Goal: Information Seeking & Learning: Learn about a topic

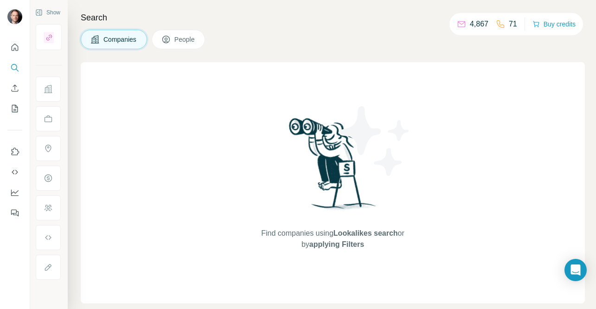
click at [176, 38] on button "People" at bounding box center [179, 39] width 54 height 19
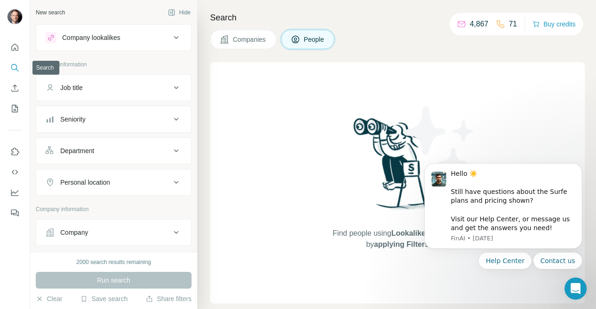
click at [16, 69] on icon "Search" at bounding box center [17, 70] width 3 height 3
click at [239, 38] on span "Companies" at bounding box center [250, 39] width 34 height 9
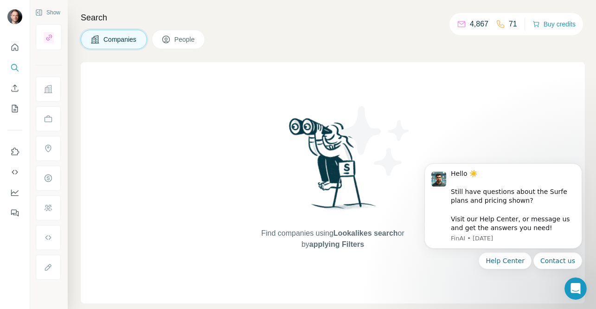
click at [192, 42] on span "People" at bounding box center [184, 39] width 21 height 9
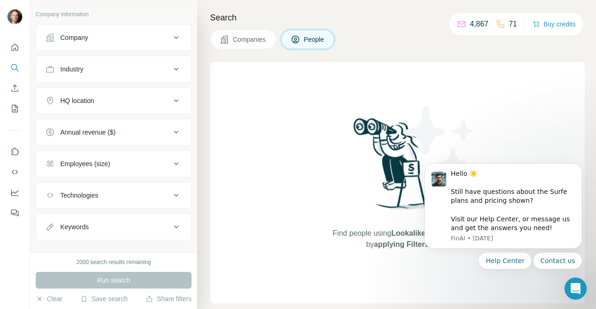
scroll to position [209, 0]
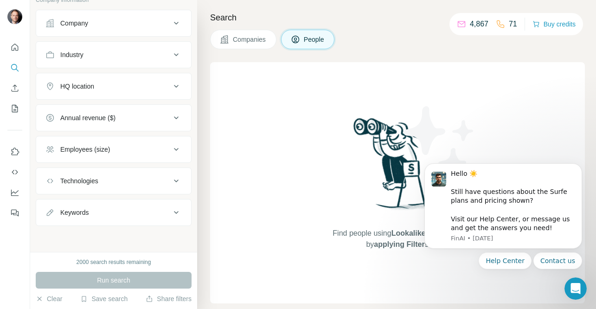
click at [118, 214] on div "Keywords" at bounding box center [107, 212] width 125 height 9
click at [95, 237] on input "text" at bounding box center [104, 235] width 118 height 17
type input "**********"
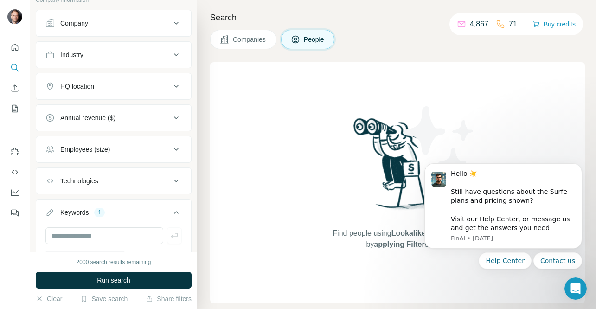
click at [127, 279] on span "Run search" at bounding box center [113, 279] width 33 height 9
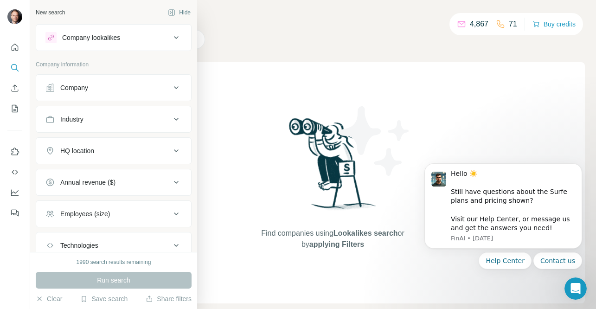
click at [95, 86] on div "Company" at bounding box center [107, 87] width 125 height 9
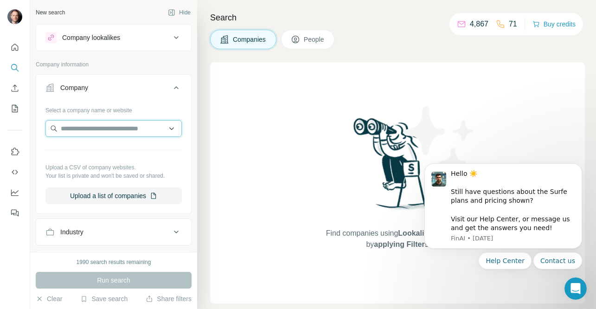
click at [90, 129] on input "text" at bounding box center [113, 128] width 136 height 17
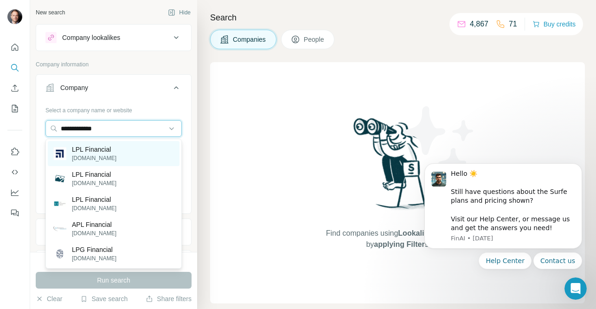
type input "**********"
click at [88, 154] on p "[DOMAIN_NAME]" at bounding box center [94, 158] width 45 height 8
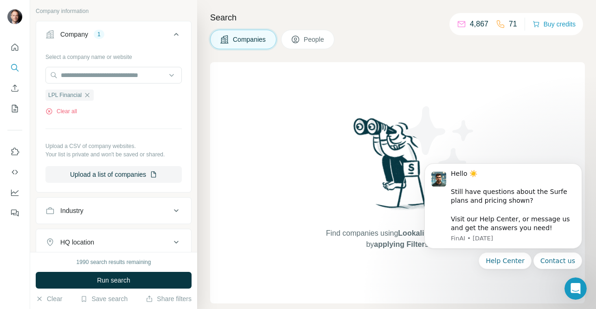
scroll to position [54, 0]
click at [116, 279] on span "Run search" at bounding box center [113, 279] width 33 height 9
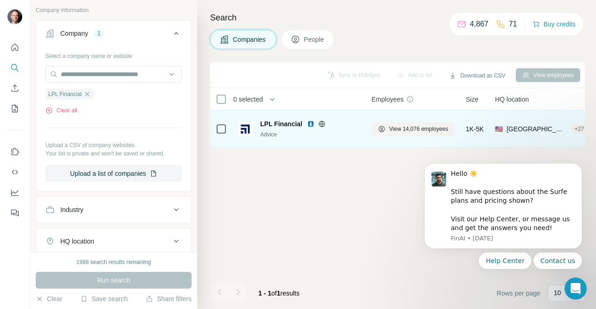
click at [277, 123] on span "LPL Financial" at bounding box center [281, 123] width 42 height 9
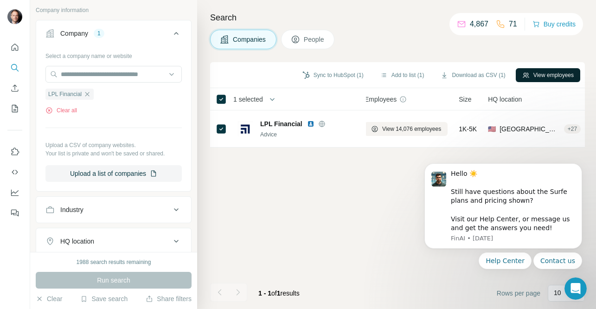
click at [522, 74] on icon "button" at bounding box center [525, 74] width 6 height 5
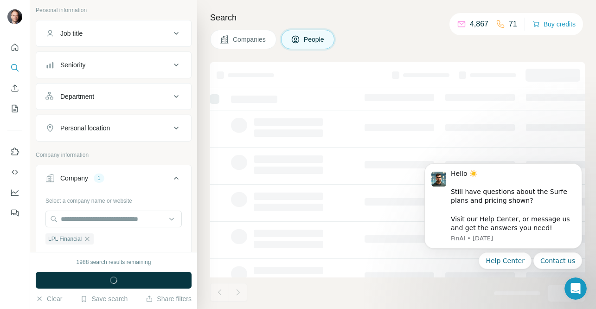
scroll to position [199, 0]
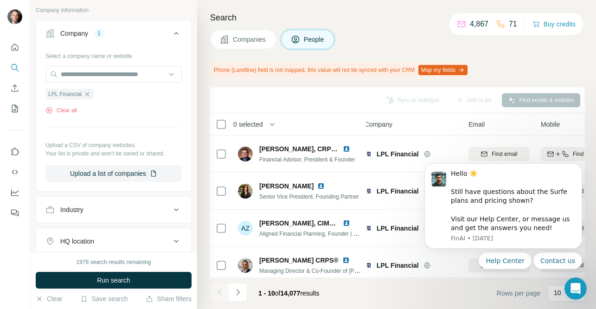
click at [368, 98] on div "Sync to HubSpot Add to list Find emails & mobiles" at bounding box center [397, 100] width 365 height 16
click at [578, 165] on icon "Dismiss notification" at bounding box center [578, 165] width 3 height 3
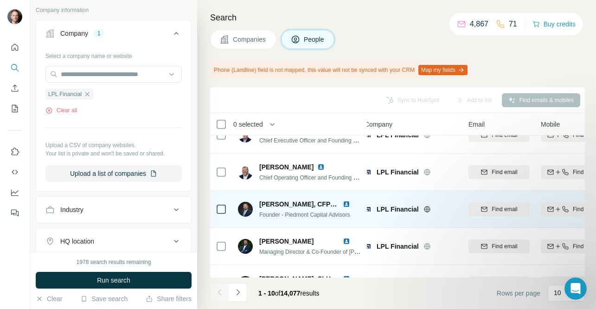
scroll to position [229, 8]
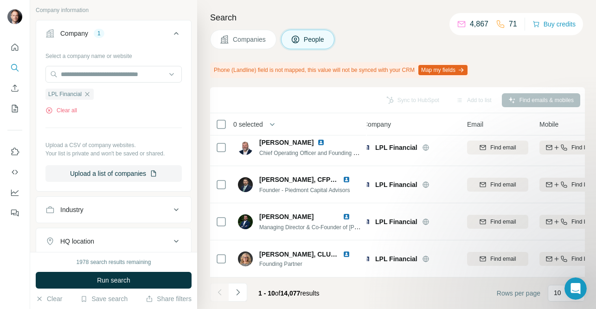
click at [306, 45] on button "People" at bounding box center [308, 39] width 54 height 19
click at [85, 121] on div "Select a company name or website LPL Financial Clear all Upload a CSV of compan…" at bounding box center [113, 115] width 136 height 134
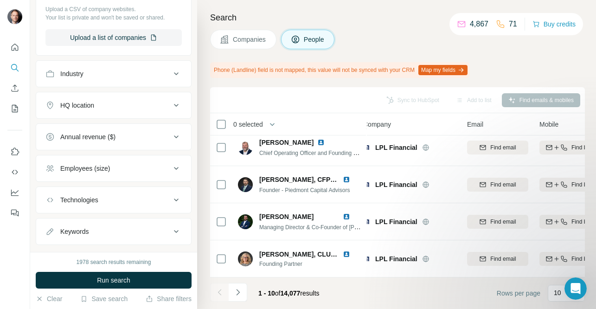
scroll to position [339, 0]
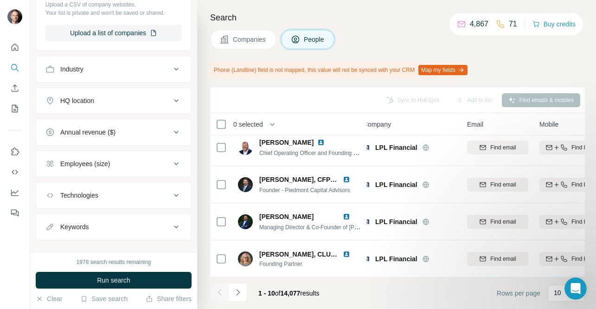
click at [105, 165] on div "Employees (size)" at bounding box center [85, 163] width 50 height 9
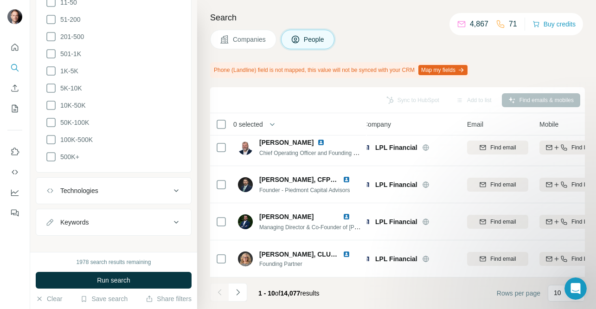
scroll to position [562, 0]
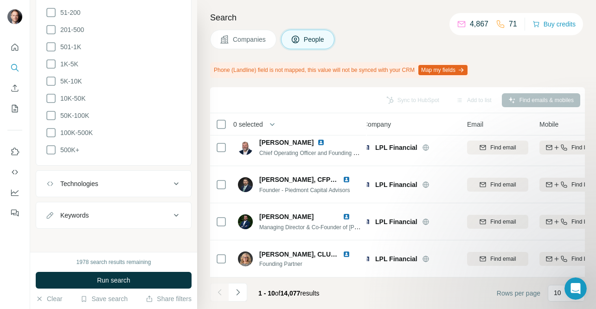
click at [110, 210] on div "Keywords" at bounding box center [107, 214] width 125 height 9
click at [84, 235] on input "text" at bounding box center [104, 238] width 118 height 17
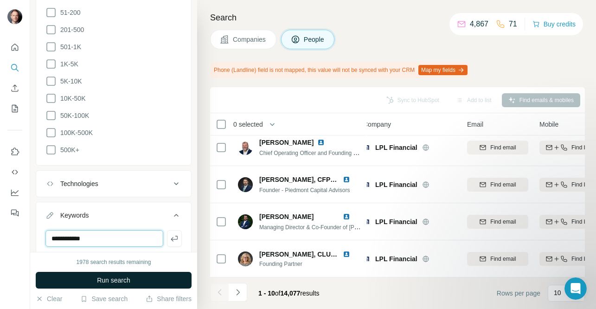
type input "**********"
click at [124, 277] on span "Run search" at bounding box center [113, 279] width 33 height 9
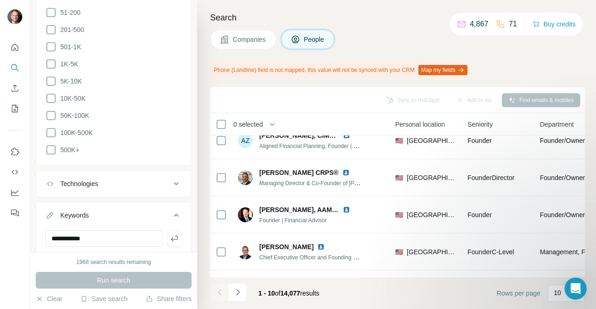
scroll to position [229, 297]
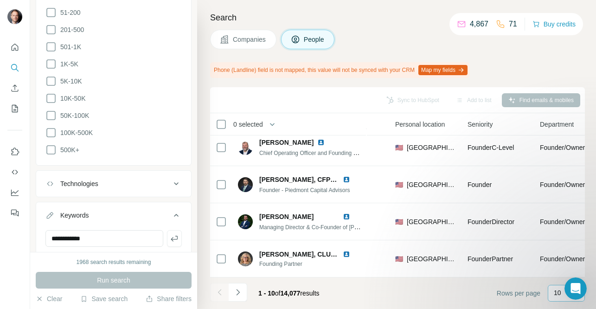
click at [561, 292] on div "10" at bounding box center [565, 292] width 23 height 9
click at [557, 220] on p "60" at bounding box center [558, 221] width 7 height 9
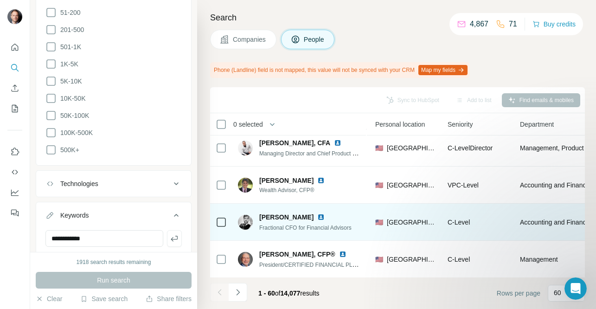
scroll to position [2084, 317]
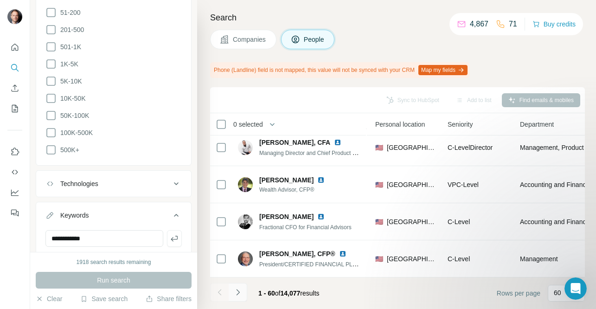
click at [240, 294] on icon "Navigate to next page" at bounding box center [237, 291] width 9 height 9
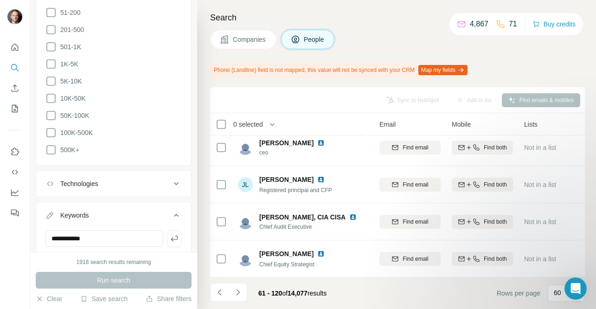
scroll to position [2084, 96]
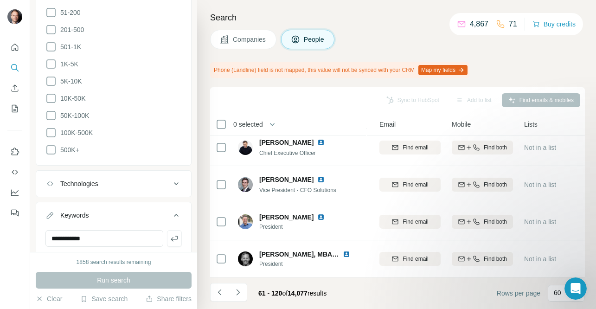
click at [239, 294] on icon "Navigate to next page" at bounding box center [237, 291] width 9 height 9
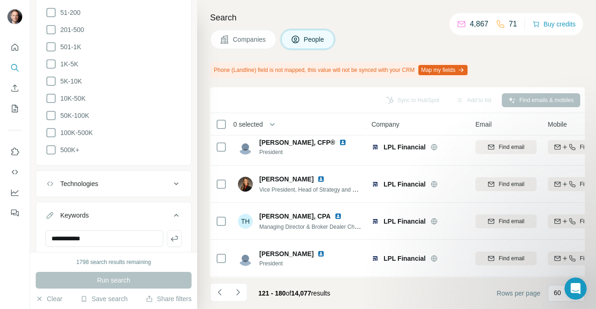
scroll to position [0, 0]
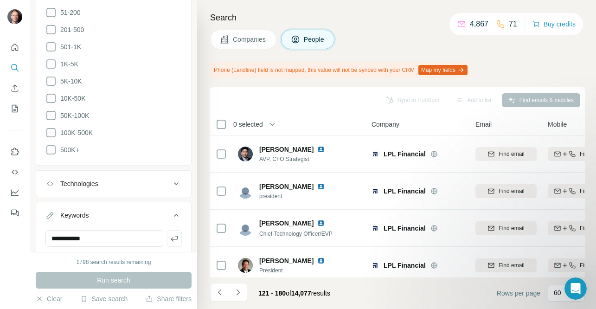
click at [293, 123] on div "0 selected" at bounding box center [284, 124] width 137 height 11
click at [277, 125] on icon "button" at bounding box center [272, 124] width 9 height 9
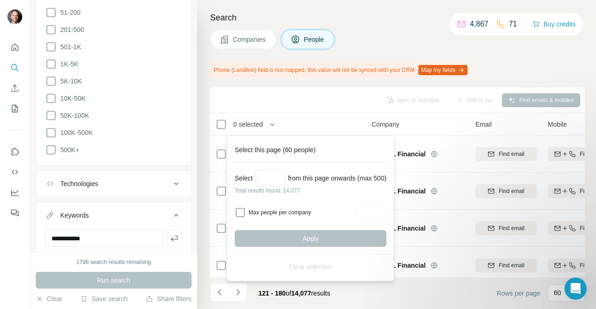
click at [382, 47] on div "Companies People" at bounding box center [397, 39] width 375 height 19
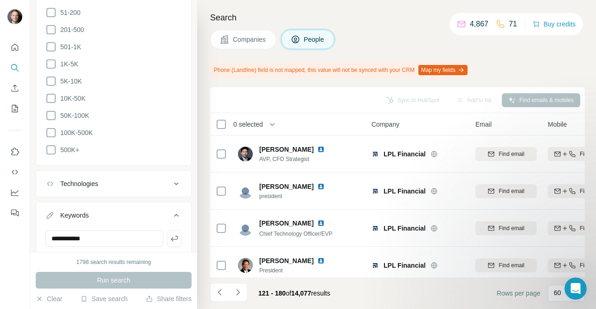
drag, startPoint x: 313, startPoint y: 101, endPoint x: 309, endPoint y: 99, distance: 5.2
click at [313, 101] on div "Sync to HubSpot Add to list Find emails & mobiles" at bounding box center [397, 100] width 365 height 16
click at [16, 67] on icon "Search" at bounding box center [14, 67] width 9 height 9
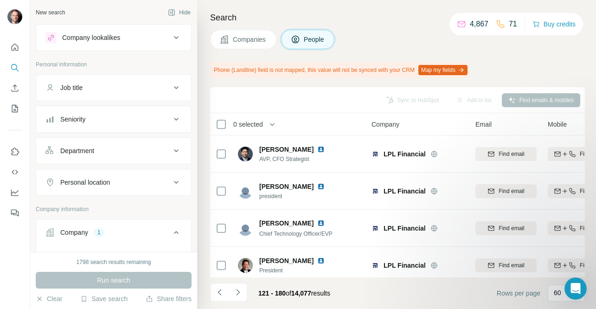
click at [55, 10] on div "New search" at bounding box center [50, 12] width 29 height 8
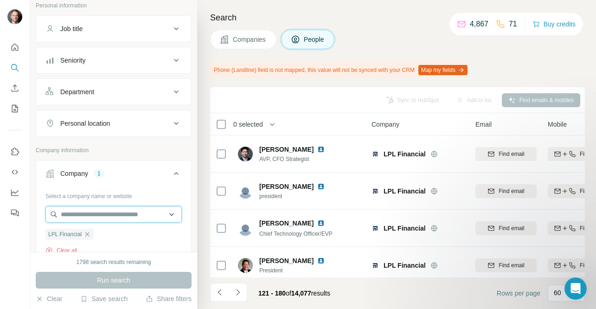
click at [113, 215] on input "text" at bounding box center [113, 214] width 136 height 17
type input "**********"
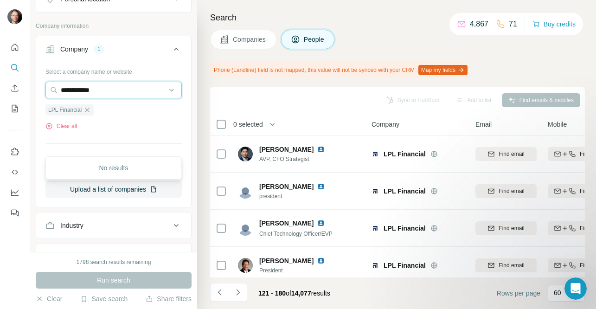
scroll to position [221, 0]
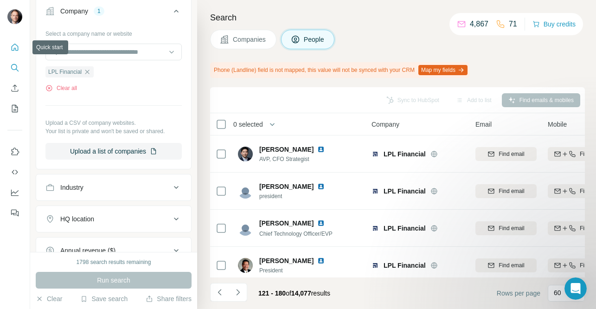
click at [12, 50] on icon "Quick start" at bounding box center [15, 47] width 7 height 7
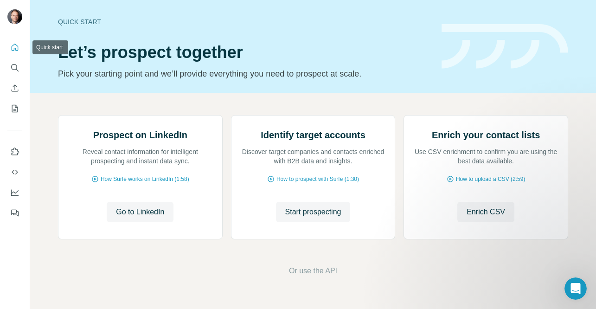
click at [19, 48] on icon "Quick start" at bounding box center [14, 47] width 9 height 9
click at [307, 217] on span "Start prospecting" at bounding box center [313, 211] width 56 height 11
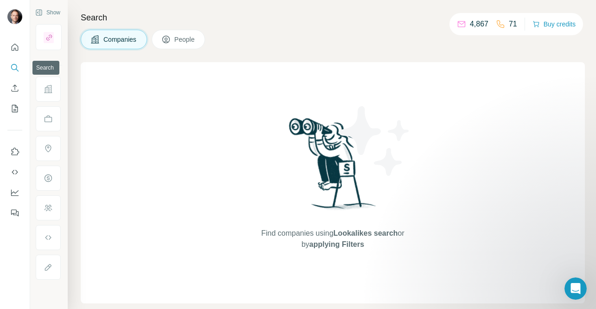
click at [14, 65] on icon "Search" at bounding box center [14, 67] width 9 height 9
click at [183, 45] on button "People" at bounding box center [179, 39] width 54 height 19
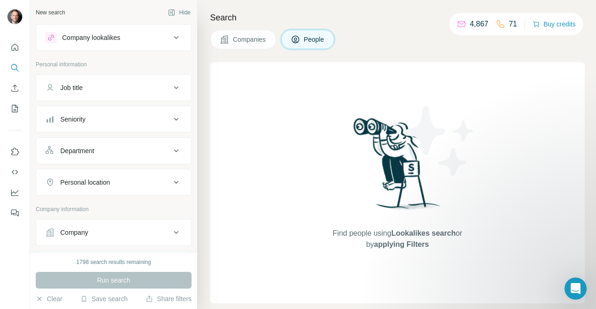
click at [312, 42] on span "People" at bounding box center [314, 39] width 21 height 9
click at [108, 42] on div "Company lookalikes" at bounding box center [91, 37] width 58 height 9
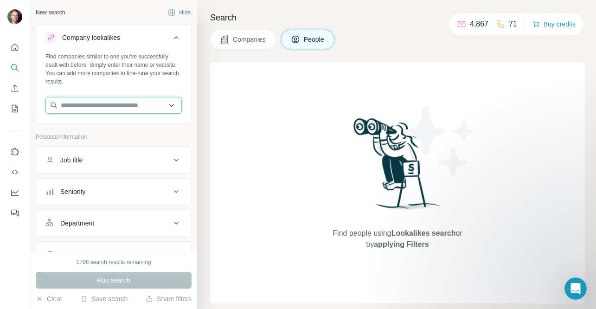
click at [93, 102] on input "text" at bounding box center [113, 105] width 136 height 17
type input "**********"
click at [120, 158] on div "Job title" at bounding box center [107, 159] width 125 height 9
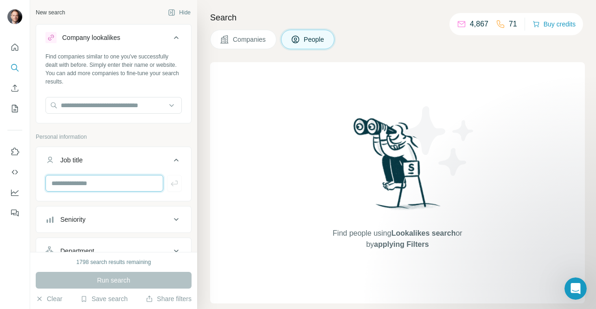
click at [71, 183] on input "text" at bounding box center [104, 183] width 118 height 17
paste input "**********"
type input "**********"
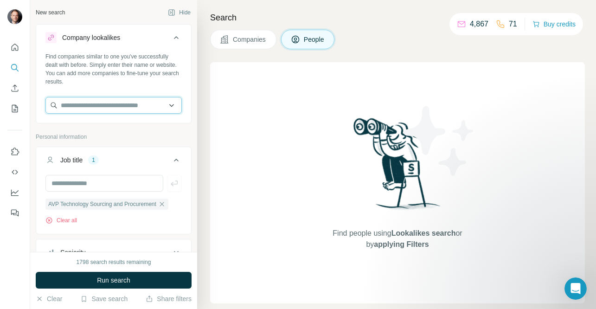
click at [108, 101] on input "text" at bounding box center [113, 105] width 136 height 17
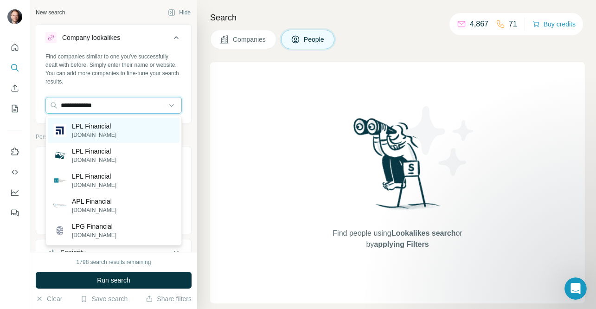
type input "**********"
click at [101, 126] on p "LPL Financial" at bounding box center [94, 125] width 45 height 9
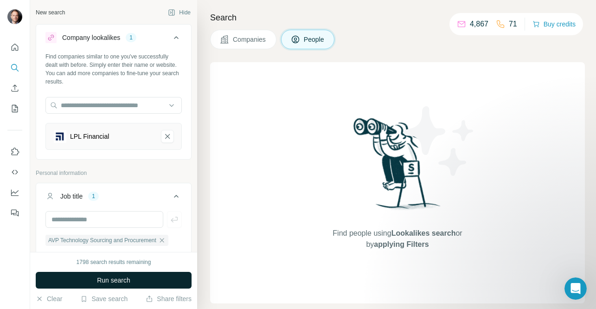
click at [119, 284] on span "Run search" at bounding box center [113, 279] width 33 height 9
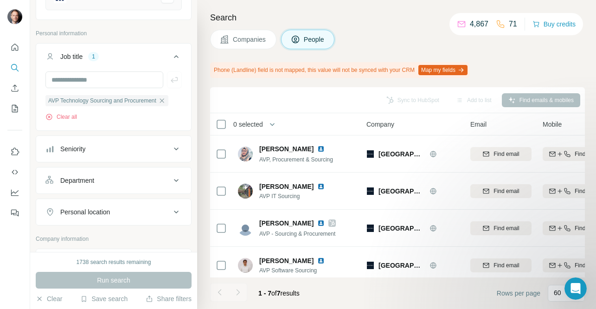
scroll to position [147, 0]
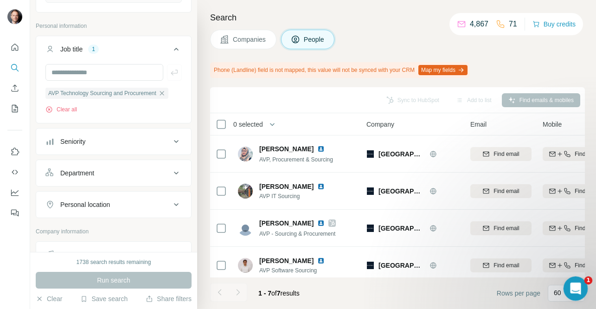
click at [566, 284] on div "Open Intercom Messenger" at bounding box center [574, 287] width 31 height 31
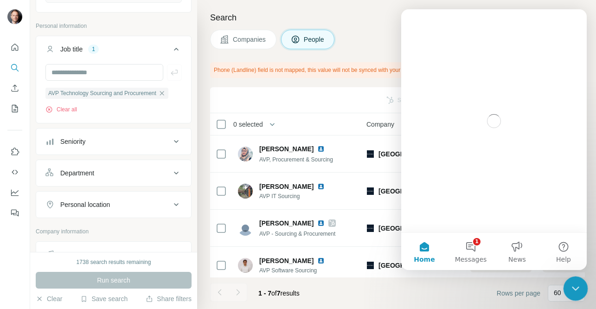
scroll to position [0, 0]
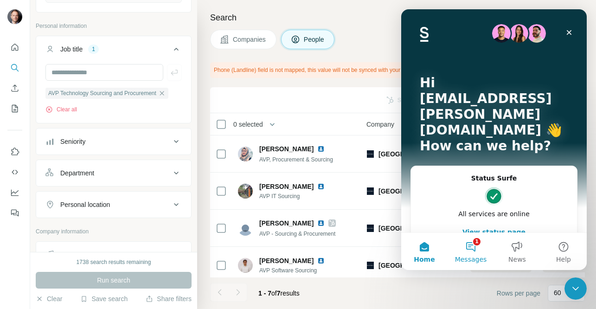
click at [471, 251] on button "1 Messages" at bounding box center [470, 251] width 46 height 37
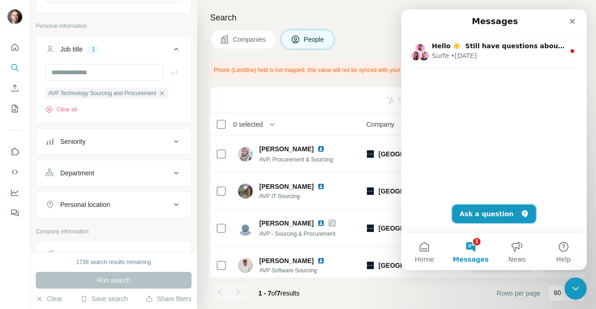
click at [499, 212] on button "Ask a question" at bounding box center [494, 213] width 84 height 19
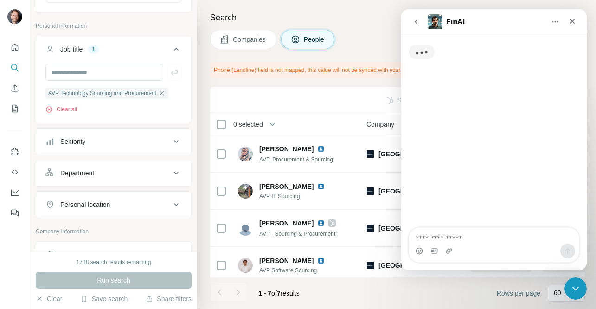
click at [458, 235] on textarea "Ask a question…" at bounding box center [494, 236] width 170 height 16
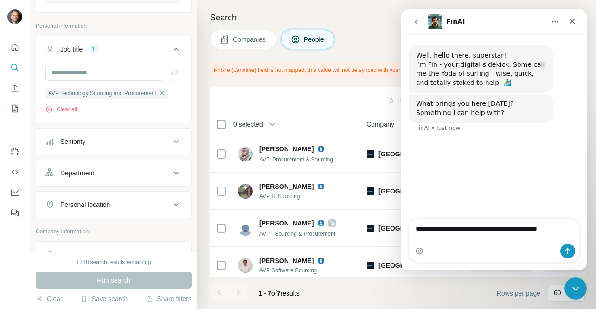
type textarea "**********"
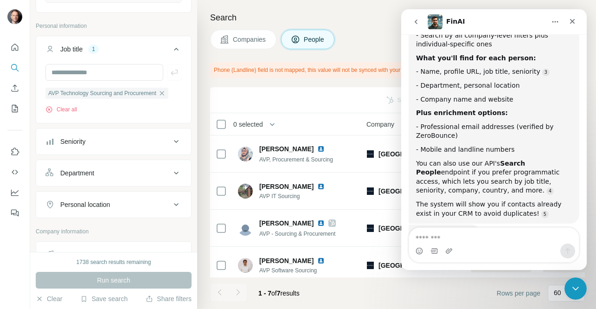
scroll to position [299, 0]
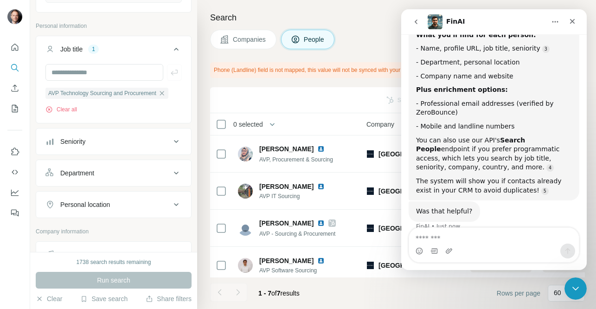
click at [463, 236] on textarea "Message…" at bounding box center [494, 236] width 170 height 16
type textarea "**********"
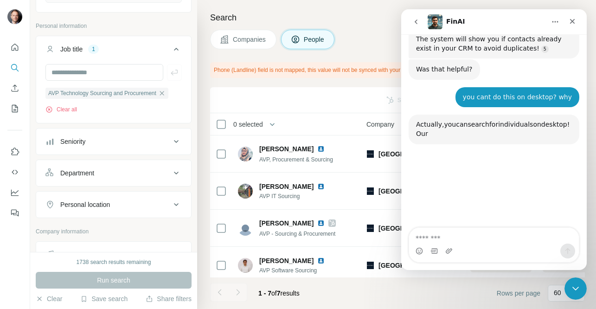
scroll to position [467, 0]
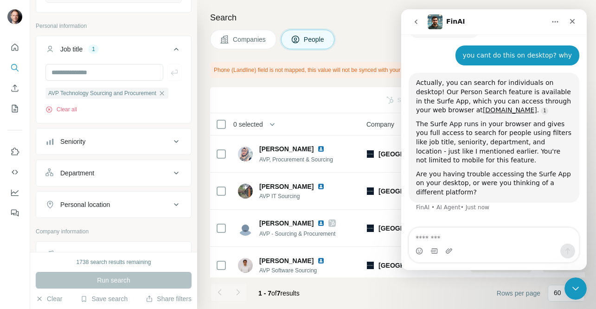
click at [460, 238] on textarea "Message…" at bounding box center [494, 236] width 170 height 16
click at [19, 87] on icon "Enrich CSV" at bounding box center [14, 87] width 9 height 9
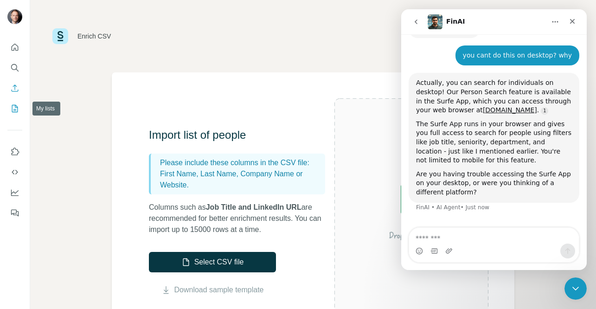
click at [14, 109] on icon "My lists" at bounding box center [15, 108] width 5 height 6
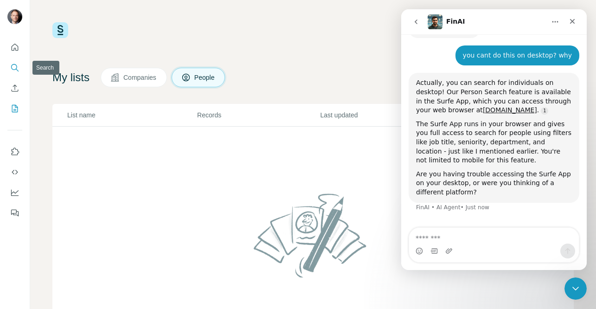
click at [13, 62] on button "Search" at bounding box center [14, 67] width 15 height 17
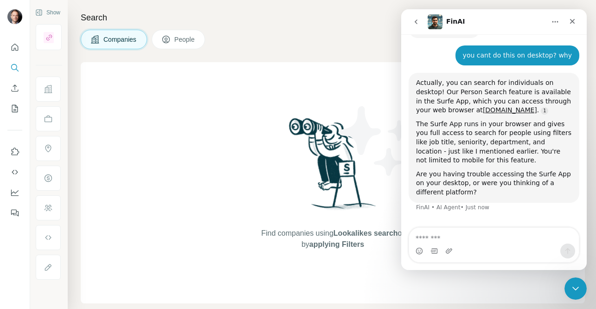
click at [182, 42] on span "People" at bounding box center [184, 39] width 21 height 9
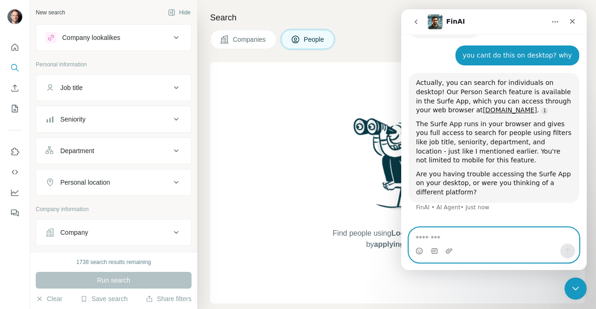
click at [435, 239] on textarea "Message…" at bounding box center [494, 236] width 170 height 16
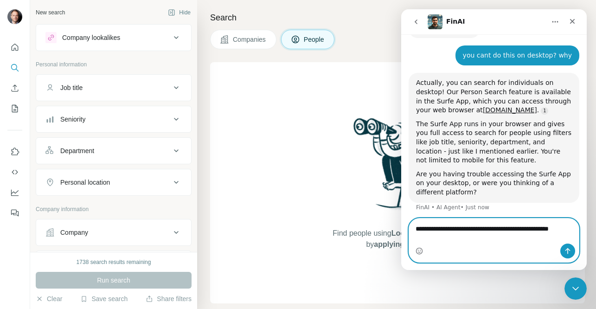
scroll to position [458, 0]
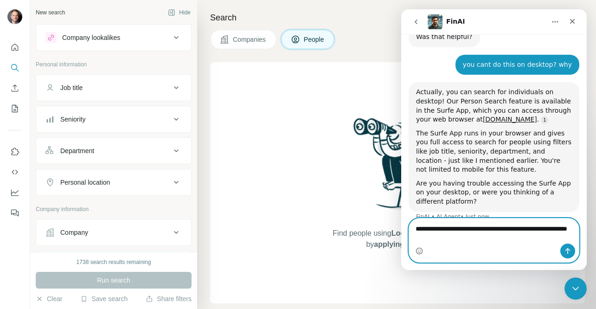
type textarea "**********"
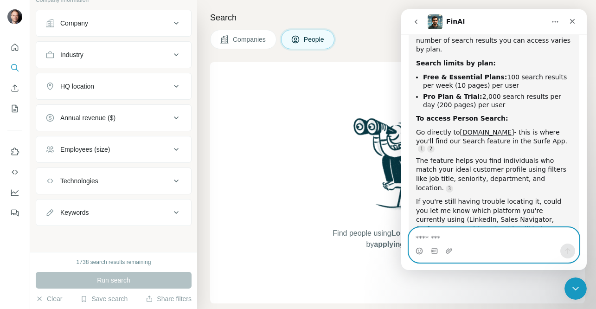
scroll to position [704, 0]
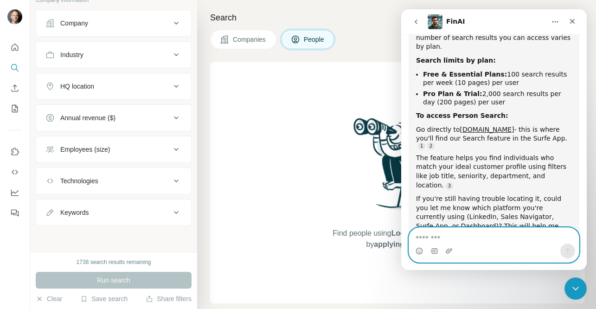
click at [466, 242] on textarea "Message…" at bounding box center [494, 236] width 170 height 16
type textarea "**********"
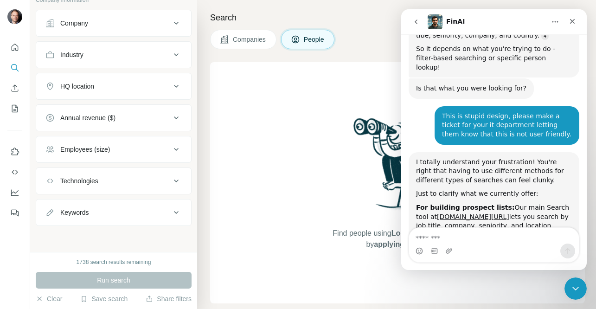
scroll to position [1639, 0]
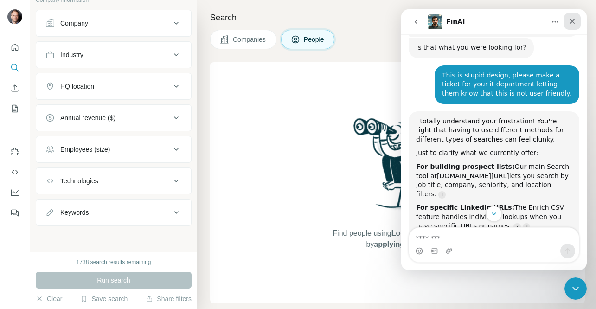
click at [572, 22] on icon "Close" at bounding box center [571, 21] width 7 height 7
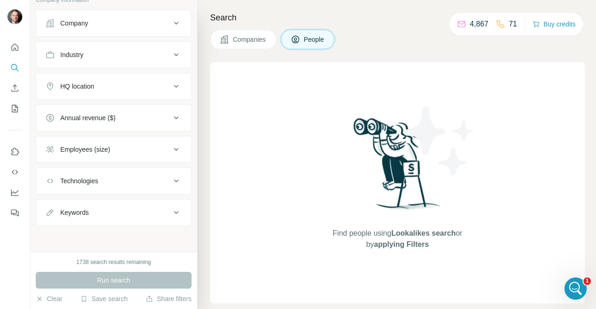
scroll to position [1702, 0]
click at [92, 28] on button "Company" at bounding box center [113, 23] width 155 height 22
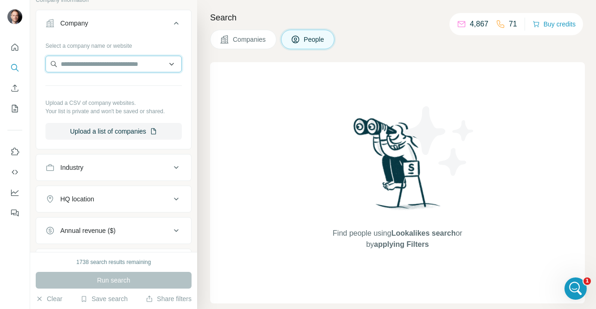
click at [96, 68] on input "text" at bounding box center [113, 64] width 136 height 17
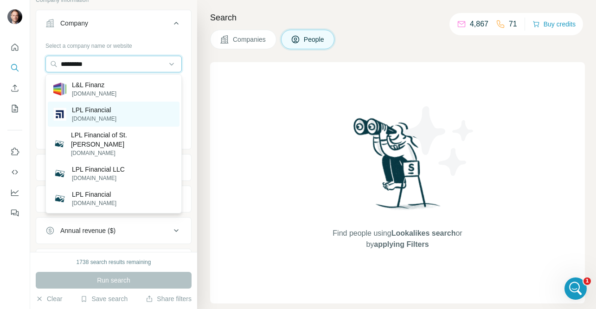
type input "*********"
click at [93, 106] on p "LPL Financial" at bounding box center [94, 109] width 45 height 9
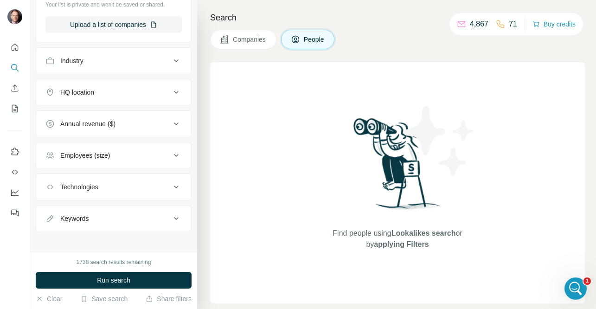
scroll to position [354, 0]
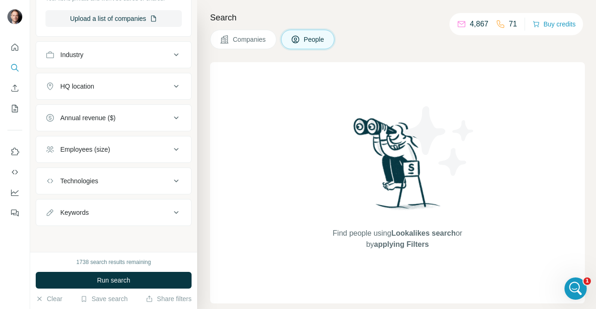
click at [121, 218] on button "Keywords" at bounding box center [113, 212] width 155 height 22
click at [97, 236] on input "text" at bounding box center [104, 235] width 118 height 17
type input "***"
click at [104, 276] on span "Run search" at bounding box center [113, 279] width 33 height 9
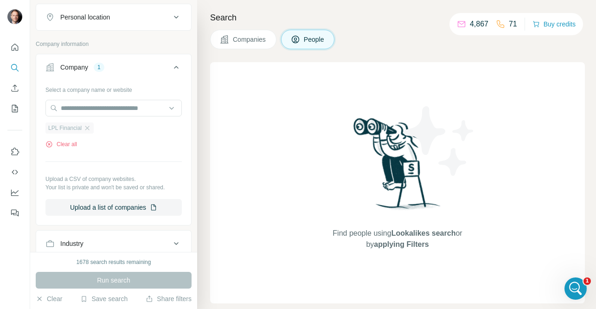
scroll to position [164, 0]
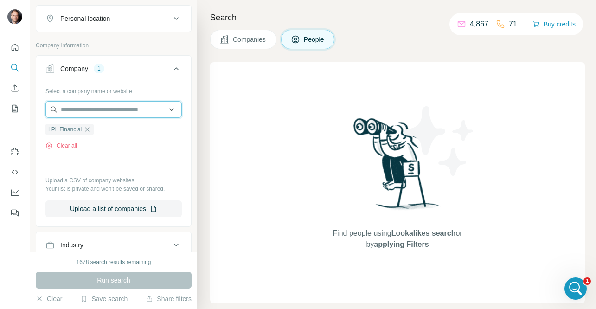
click at [80, 111] on input "text" at bounding box center [113, 109] width 136 height 17
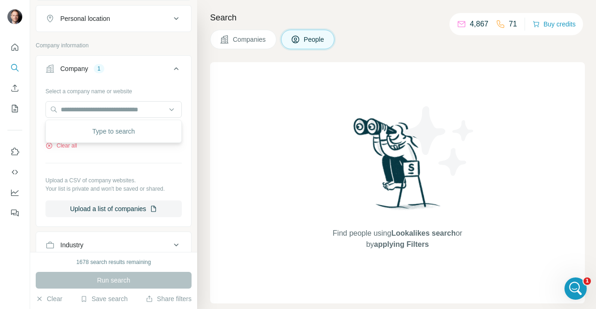
click at [125, 159] on div "Select a company name or website LPL Financial Clear all Upload a CSV of compan…" at bounding box center [113, 150] width 136 height 134
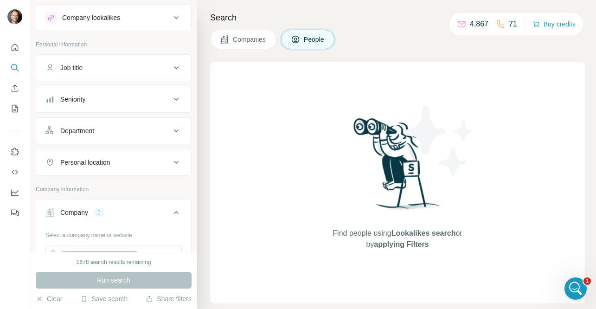
scroll to position [0, 0]
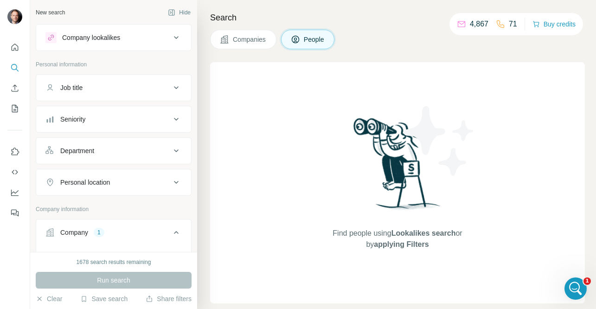
click at [113, 37] on div "Company lookalikes" at bounding box center [91, 37] width 58 height 9
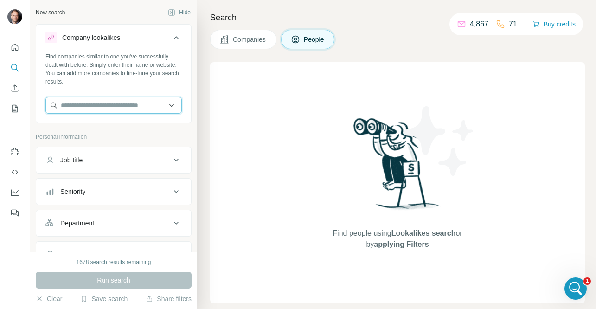
click at [102, 103] on input "text" at bounding box center [113, 105] width 136 height 17
type input "**********"
drag, startPoint x: 109, startPoint y: 103, endPoint x: 29, endPoint y: 100, distance: 80.7
click at [29, 100] on div "**********" at bounding box center [298, 154] width 596 height 309
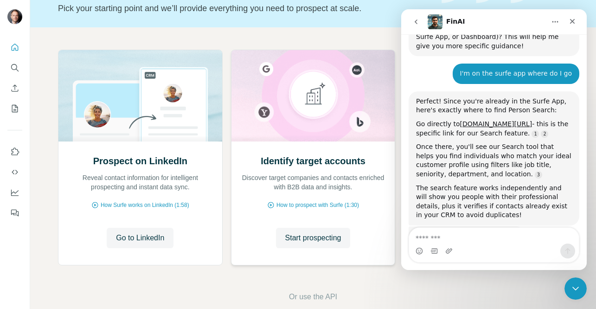
scroll to position [81, 0]
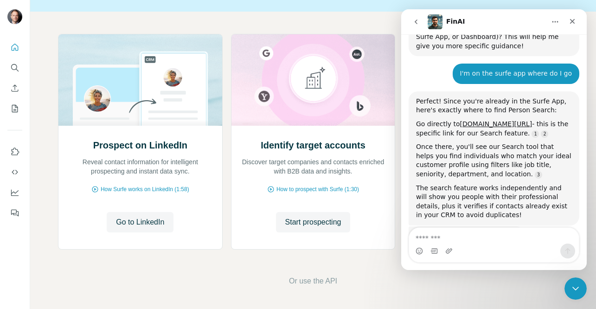
click at [314, 289] on div "Prospect on LinkedIn Reveal contact information for intelligent prospecting and…" at bounding box center [313, 160] width 566 height 297
click at [313, 282] on span "Or use the API" at bounding box center [313, 280] width 48 height 11
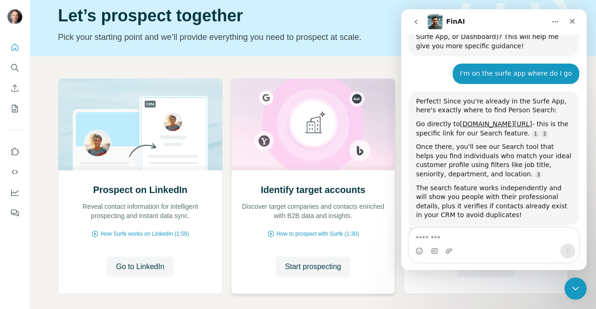
scroll to position [37, 0]
click at [317, 262] on span "Start prospecting" at bounding box center [313, 266] width 56 height 11
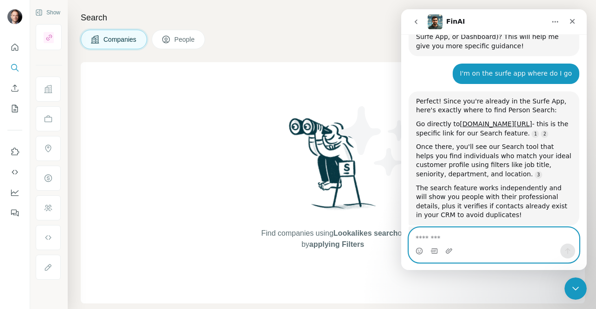
click at [465, 239] on textarea "Message…" at bounding box center [494, 236] width 170 height 16
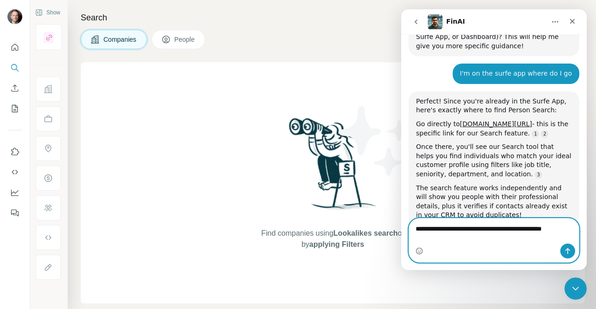
scroll to position [904, 0]
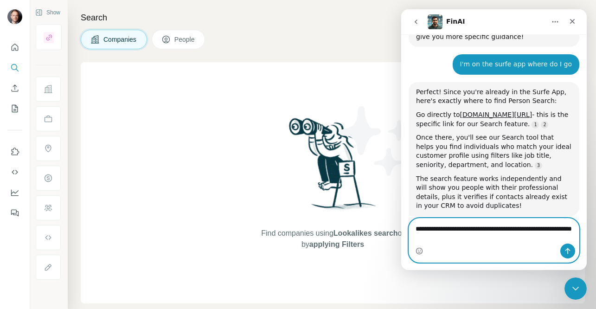
type textarea "**********"
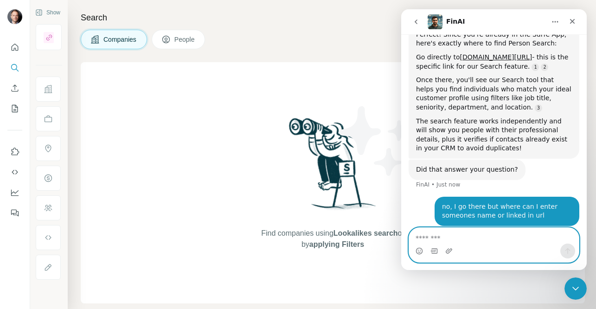
scroll to position [879, 0]
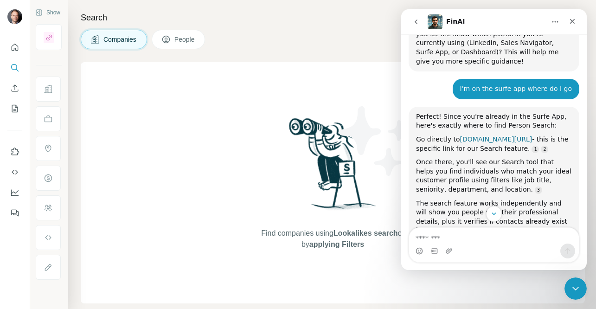
click at [474, 135] on link "[DOMAIN_NAME][URL]" at bounding box center [496, 138] width 72 height 7
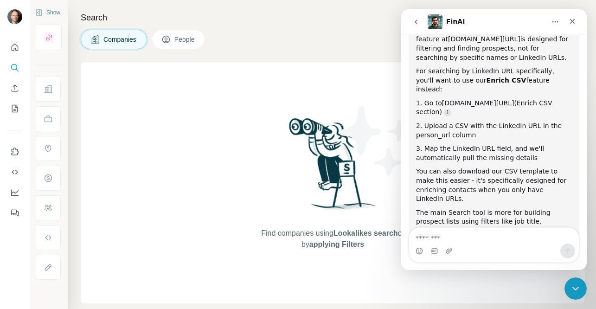
scroll to position [1180, 0]
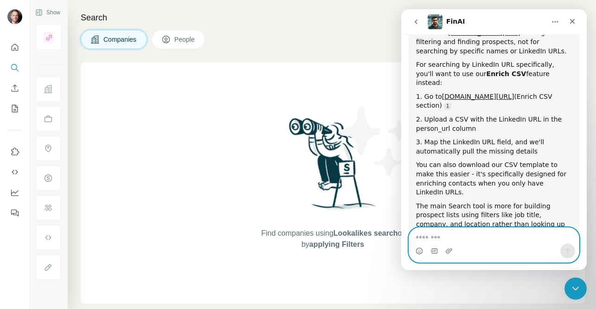
click at [480, 233] on textarea "Message…" at bounding box center [494, 236] width 170 height 16
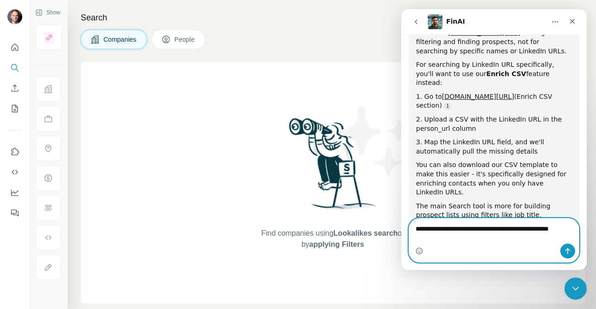
scroll to position [1190, 0]
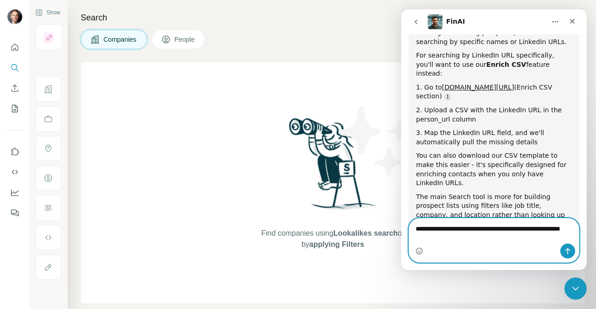
type textarea "**********"
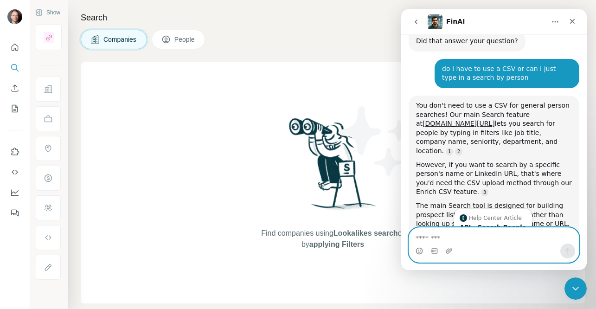
scroll to position [1425, 0]
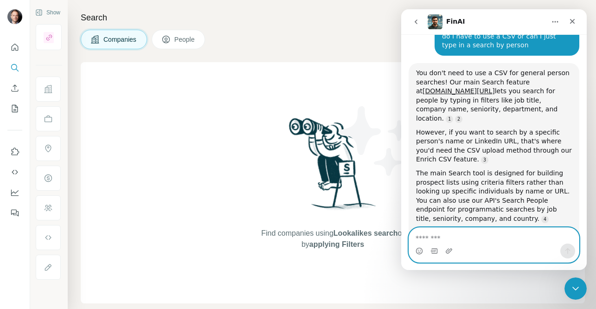
click at [476, 240] on textarea "Message…" at bounding box center [494, 236] width 170 height 16
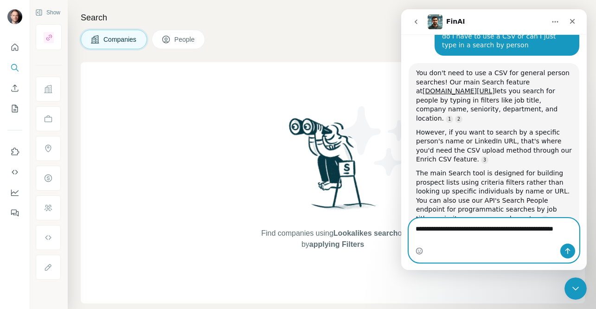
scroll to position [1434, 0]
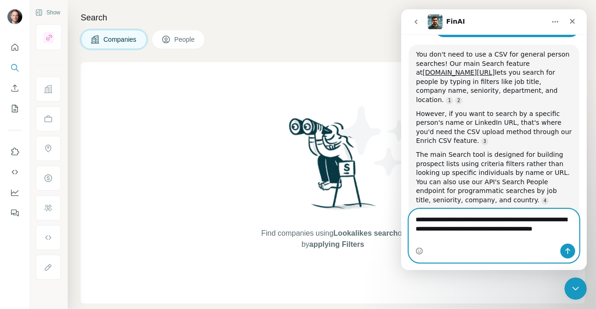
type textarea "**********"
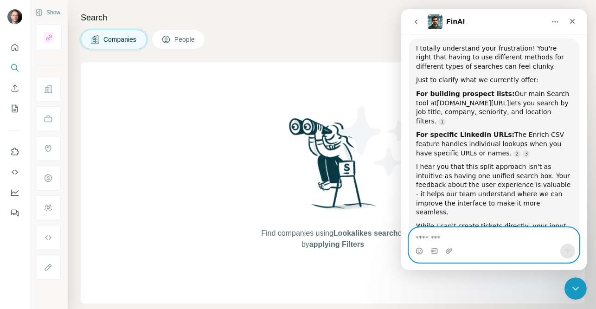
scroll to position [1727, 0]
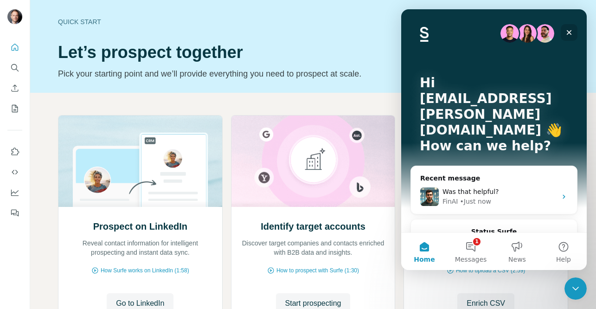
click at [567, 31] on icon "Close" at bounding box center [569, 32] width 5 height 5
